Goal: Book appointment/travel/reservation

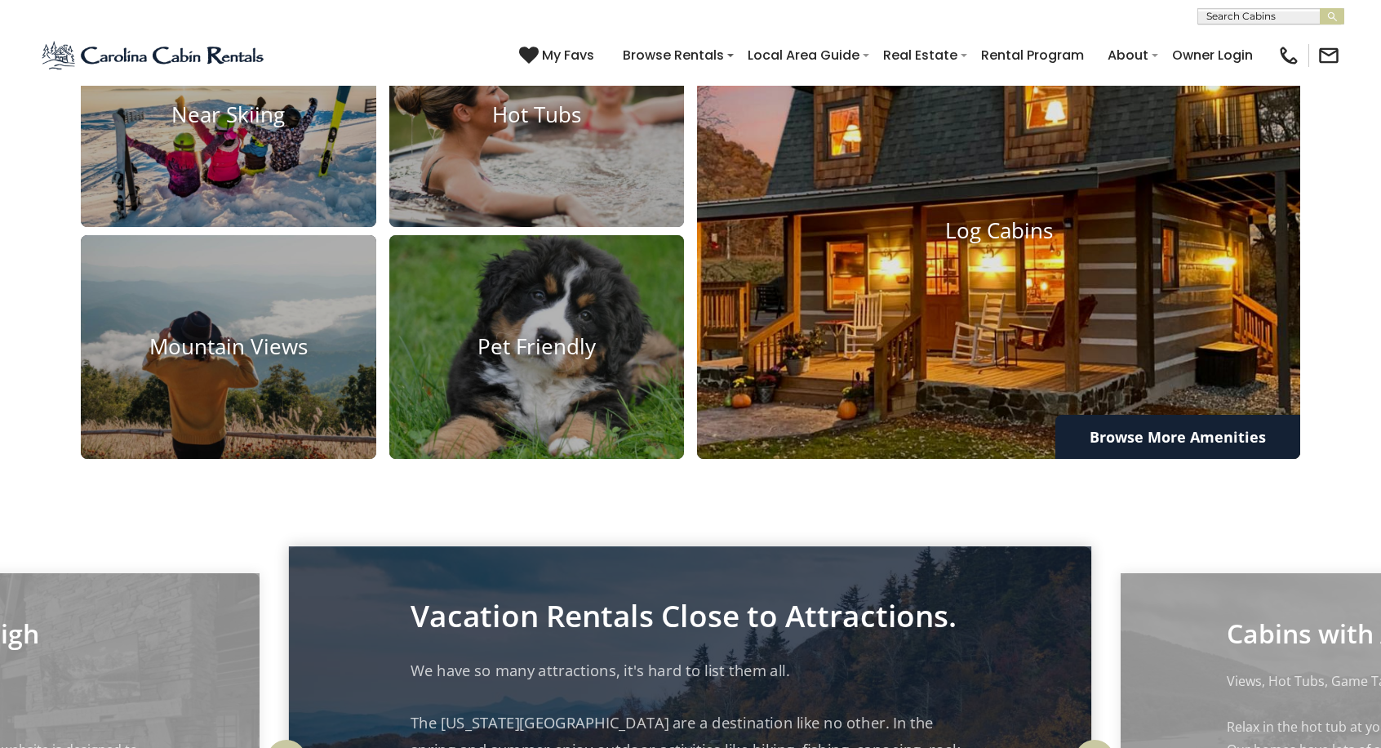
scroll to position [1388, 0]
click at [786, 360] on img at bounding box center [999, 230] width 664 height 500
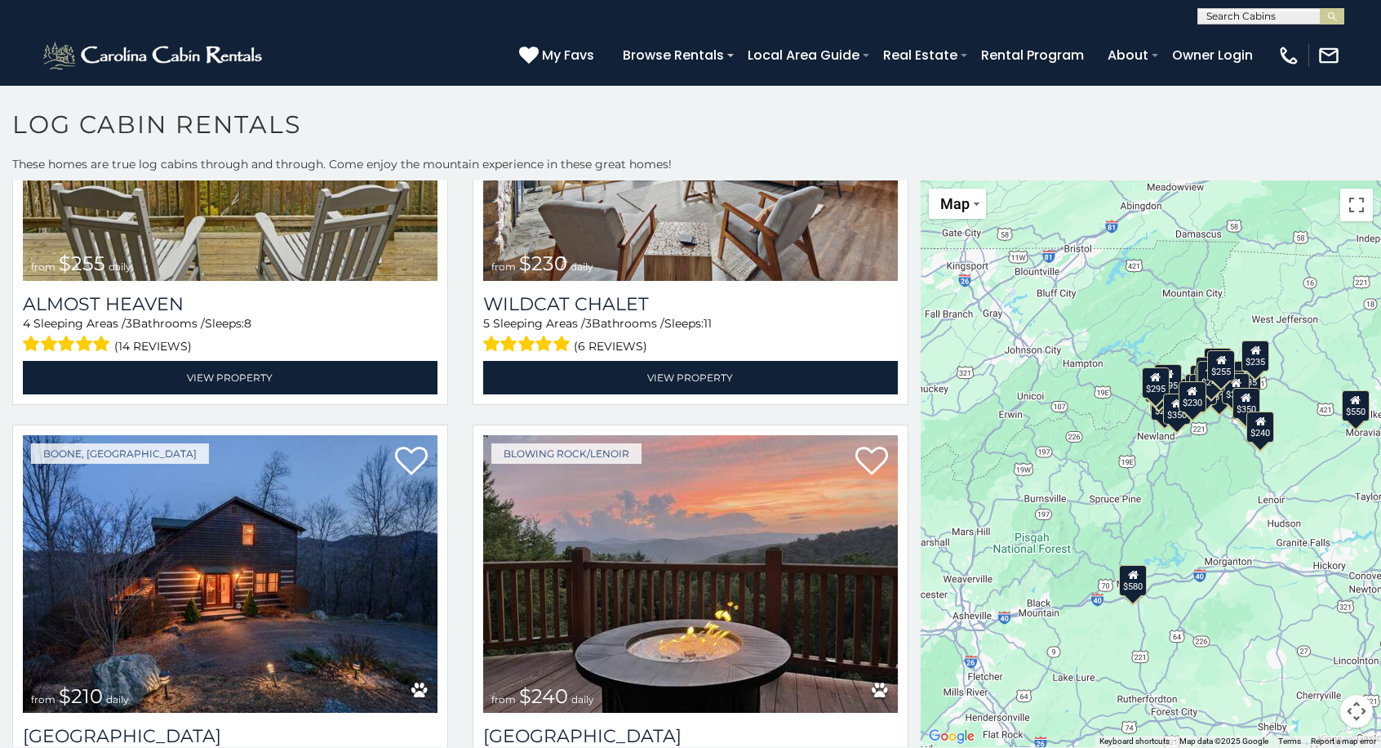
scroll to position [8, 0]
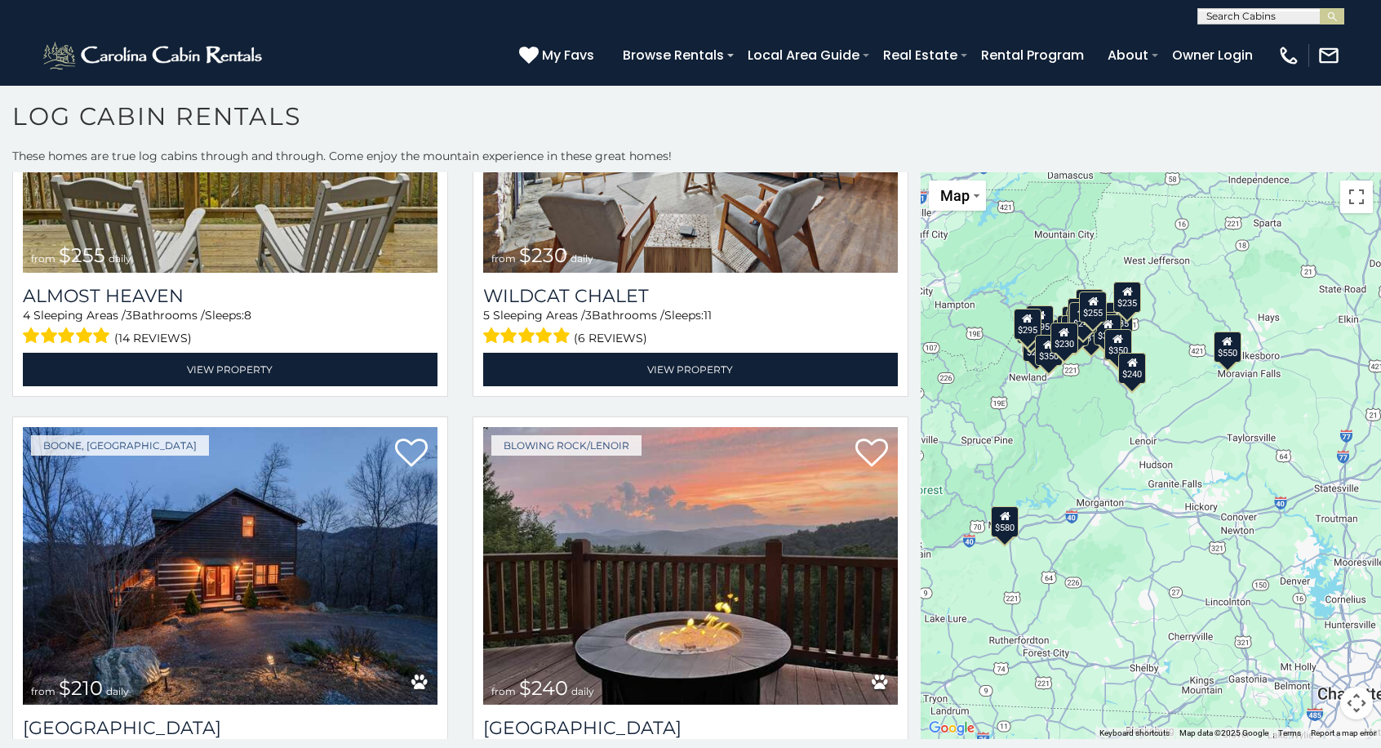
drag, startPoint x: 1136, startPoint y: 613, endPoint x: 1032, endPoint y: 550, distance: 121.9
click at [1032, 550] on div "$580 $395 $550 $349 $400 $451 $315 $410 $380 $330 $400 $325 $350 $320 $395 $225…" at bounding box center [1151, 455] width 460 height 567
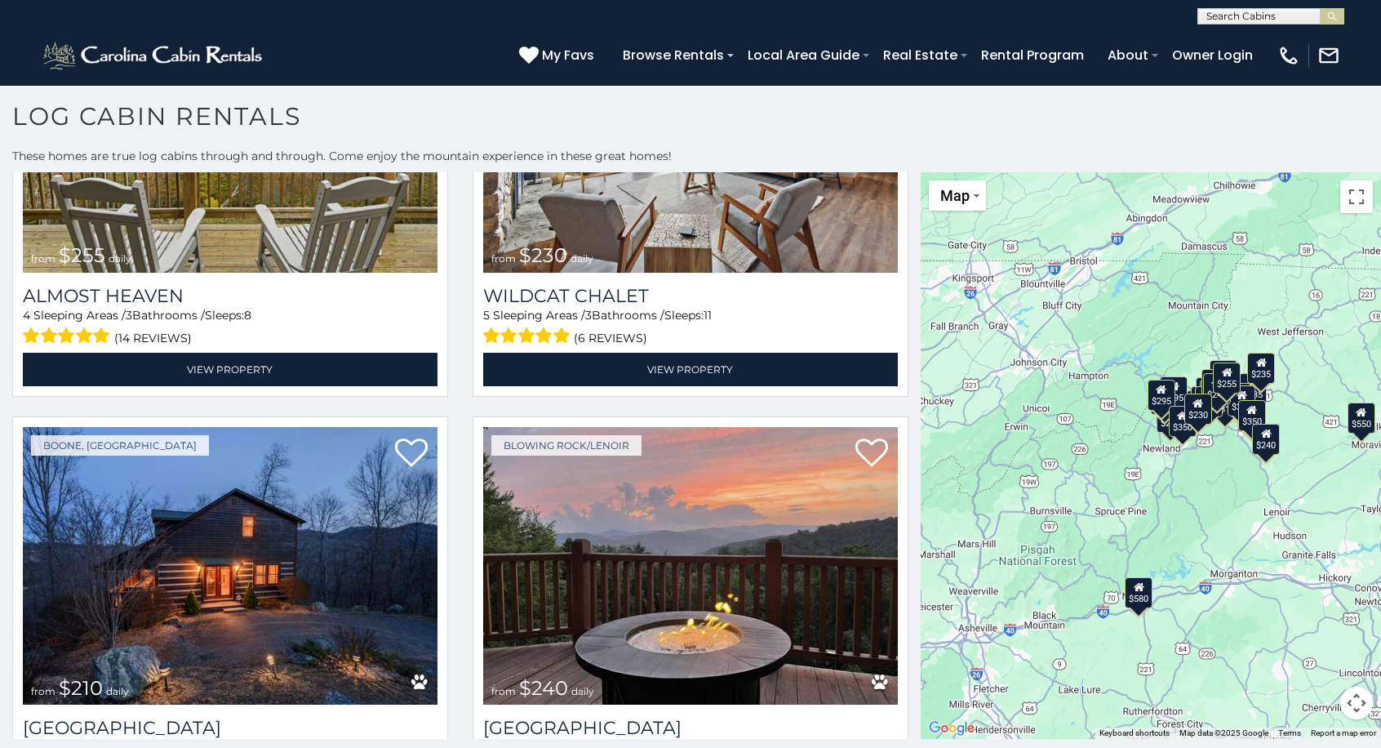
drag, startPoint x: 1156, startPoint y: 559, endPoint x: 1241, endPoint y: 586, distance: 89.1
click at [1241, 586] on div "$580 $395 $550 $349 $400 $451 $315 $410 $380 $330 $400 $325 $350 $320 $395 $225…" at bounding box center [1151, 455] width 460 height 567
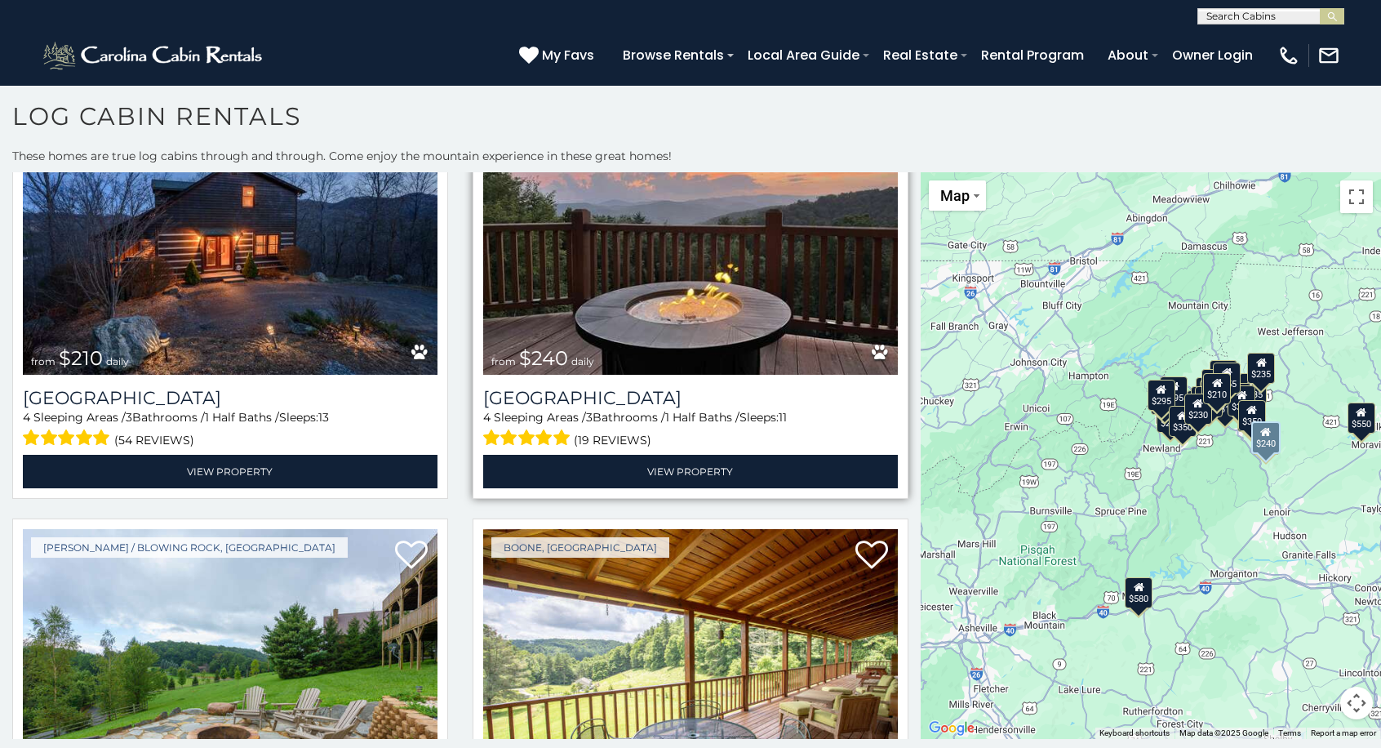
scroll to position [5469, 0]
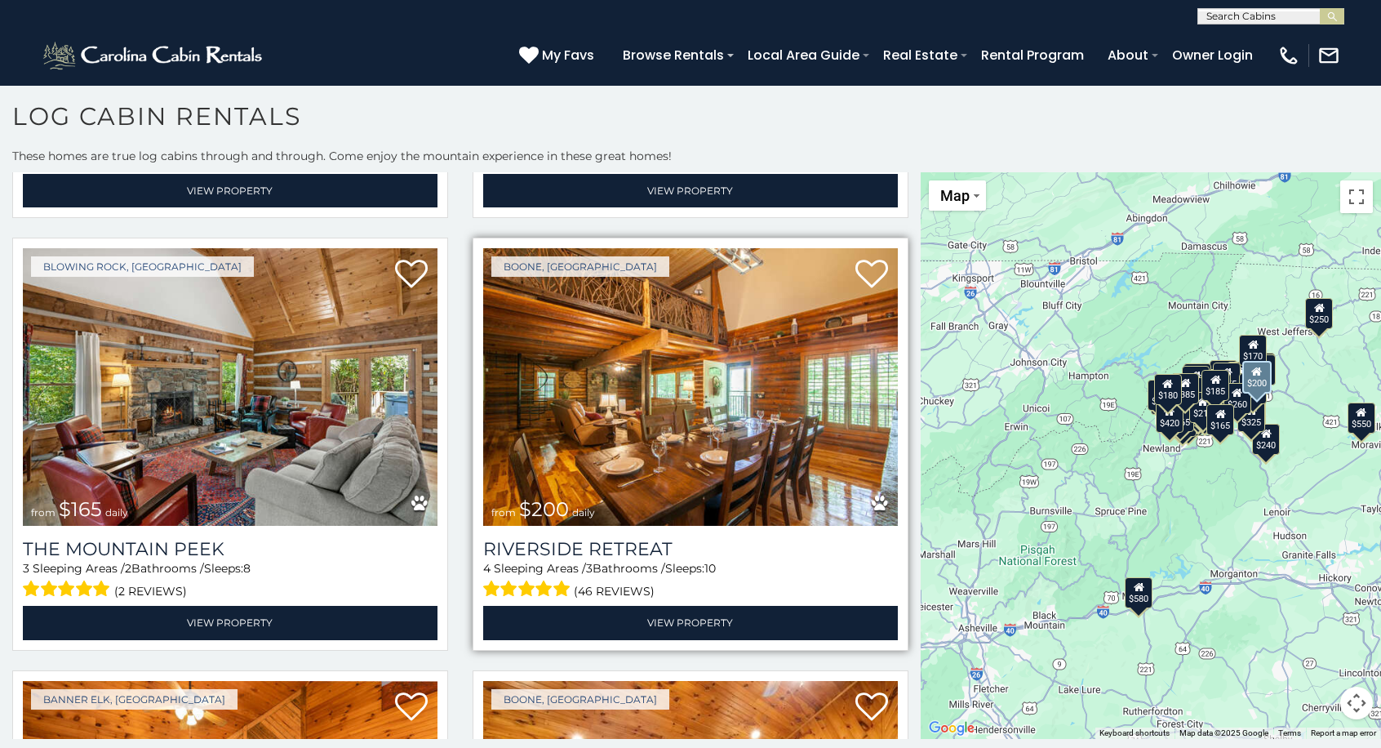
scroll to position [9905, 0]
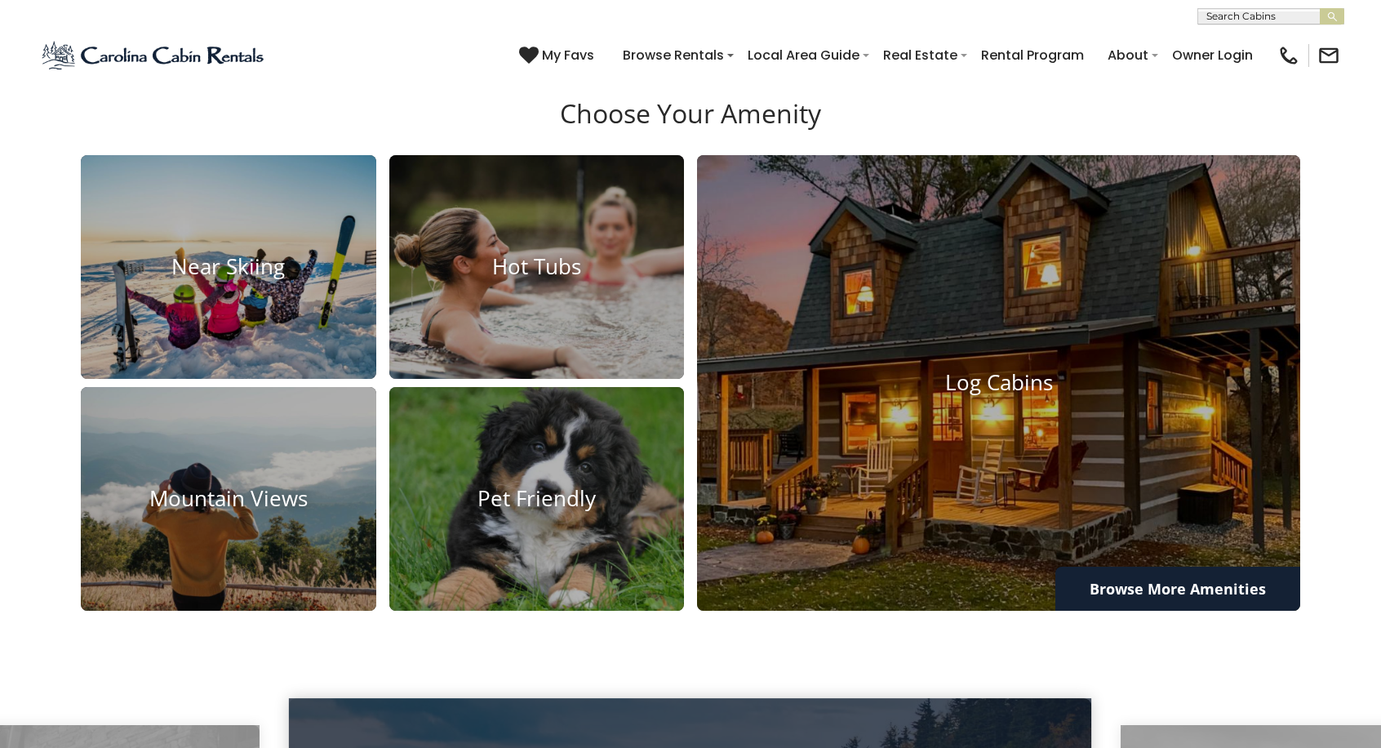
scroll to position [1143, 0]
